Goal: Information Seeking & Learning: Learn about a topic

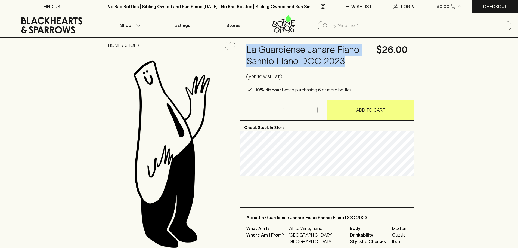
drag, startPoint x: 244, startPoint y: 49, endPoint x: 348, endPoint y: 62, distance: 104.3
click at [348, 62] on div "La Guardiense Janare Fiano Sannio Fiano DOC 2023 $26.00 Add to wishlist 10% dis…" at bounding box center [327, 69] width 174 height 62
copy h4 "La Guardiense Janare Fiano Sannio Fiano DOC 2023"
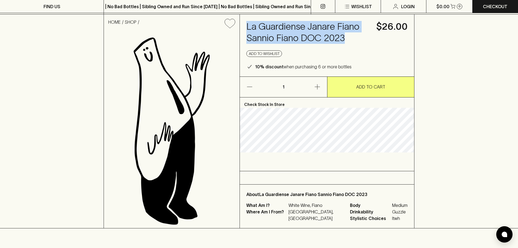
scroll to position [54, 0]
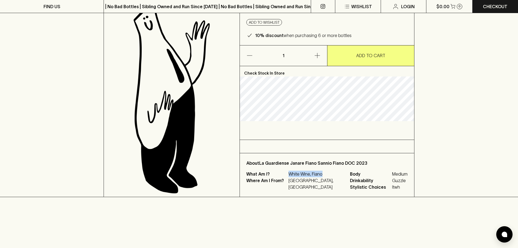
drag, startPoint x: 288, startPoint y: 175, endPoint x: 323, endPoint y: 173, distance: 35.4
click at [323, 173] on div "What Am I? White Wine, Fiano Where Am I From? [GEOGRAPHIC_DATA], Campania Body …" at bounding box center [326, 180] width 161 height 20
copy p "White Wine, Fiano"
drag, startPoint x: 286, startPoint y: 179, endPoint x: 320, endPoint y: 184, distance: 34.0
click at [320, 184] on div "What Am I? White Wine, Fiano Where Am I From? [GEOGRAPHIC_DATA], [GEOGRAPHIC_DA…" at bounding box center [294, 180] width 97 height 20
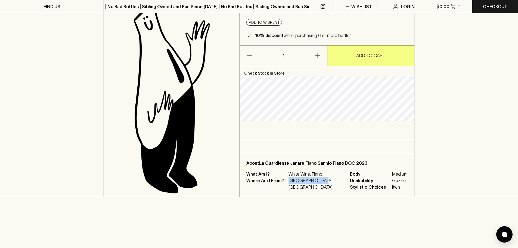
copy div "[GEOGRAPHIC_DATA], [GEOGRAPHIC_DATA]"
drag, startPoint x: 371, startPoint y: 175, endPoint x: 389, endPoint y: 176, distance: 18.2
click at [389, 176] on div "What Am I? White Wine, Fiano Where Am I From? [GEOGRAPHIC_DATA], Campania Body …" at bounding box center [326, 180] width 161 height 20
copy span "Medium"
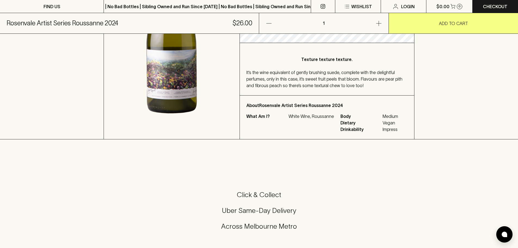
scroll to position [136, 0]
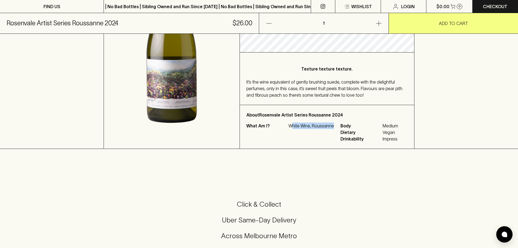
drag, startPoint x: 291, startPoint y: 127, endPoint x: 335, endPoint y: 132, distance: 43.5
click at [335, 132] on div "What Am I? White Wine, Roussanne Body Medium Dietary Vegan Drinkability Impress" at bounding box center [326, 132] width 161 height 20
drag, startPoint x: 287, startPoint y: 125, endPoint x: 326, endPoint y: 125, distance: 38.3
click at [326, 125] on div "What Am I? White Wine, Roussanne" at bounding box center [290, 125] width 88 height 7
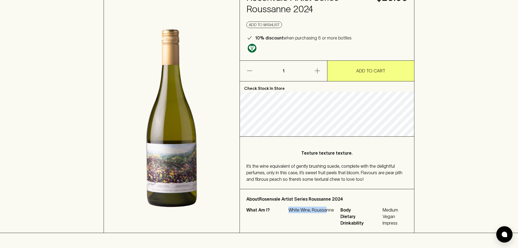
scroll to position [54, 0]
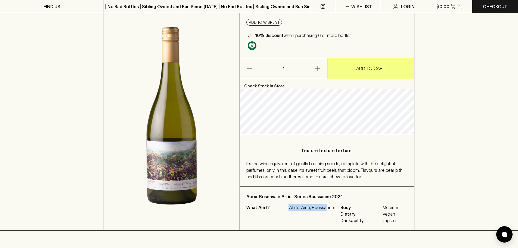
click at [315, 204] on p "White Wine, Roussanne" at bounding box center [310, 207] width 45 height 7
drag, startPoint x: 287, startPoint y: 207, endPoint x: 337, endPoint y: 210, distance: 50.4
click at [337, 210] on div "What Am I? White Wine, Roussanne Body Medium Dietary Vegan Drinkability Impress" at bounding box center [326, 214] width 161 height 20
copy div "White Wine, Roussanne"
drag, startPoint x: 381, startPoint y: 207, endPoint x: 404, endPoint y: 204, distance: 22.5
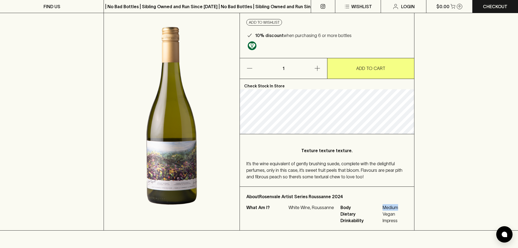
click at [404, 204] on div "What Am I? White Wine, Roussanne Body Medium Dietary Vegan Drinkability Impress" at bounding box center [326, 214] width 161 height 20
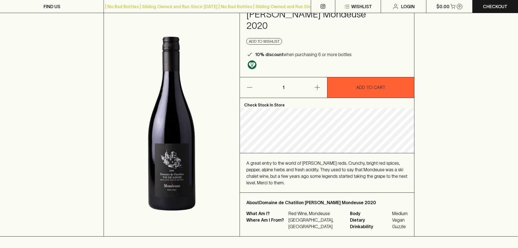
scroll to position [54, 0]
